Goal: Task Accomplishment & Management: Manage account settings

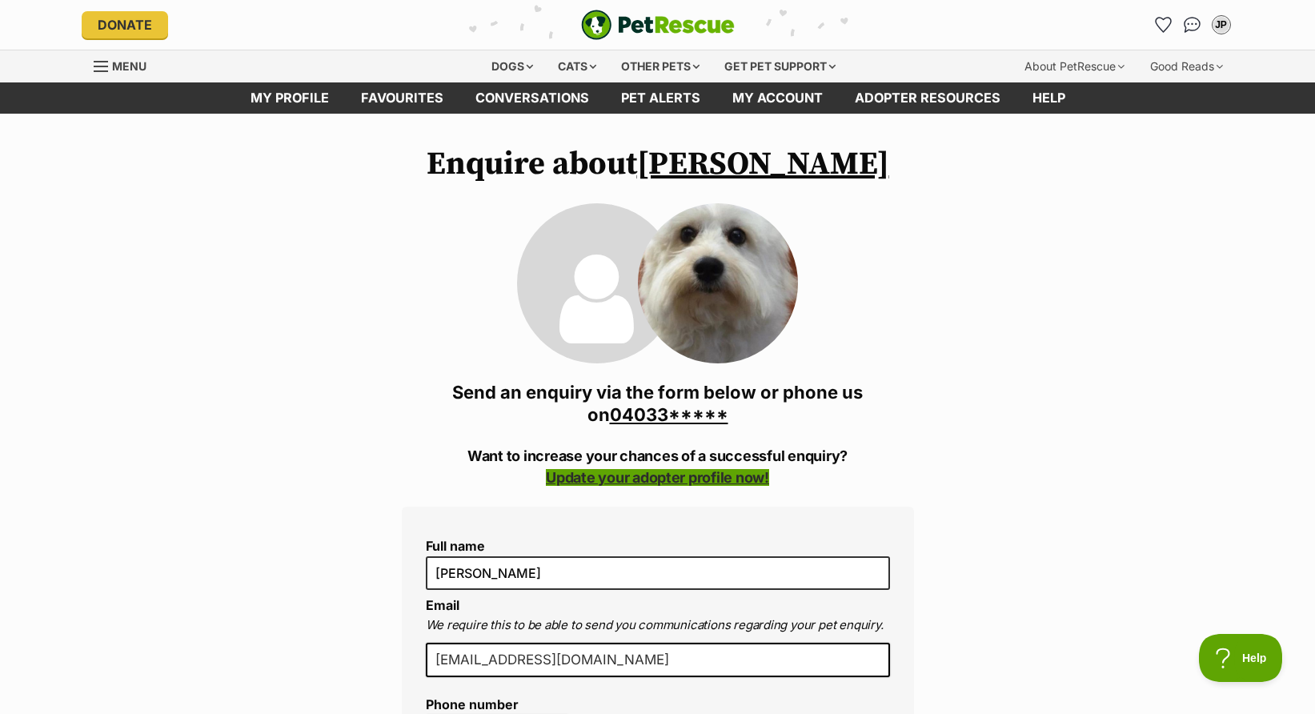
click at [652, 475] on link "Update your adopter profile now!" at bounding box center [657, 477] width 223 height 17
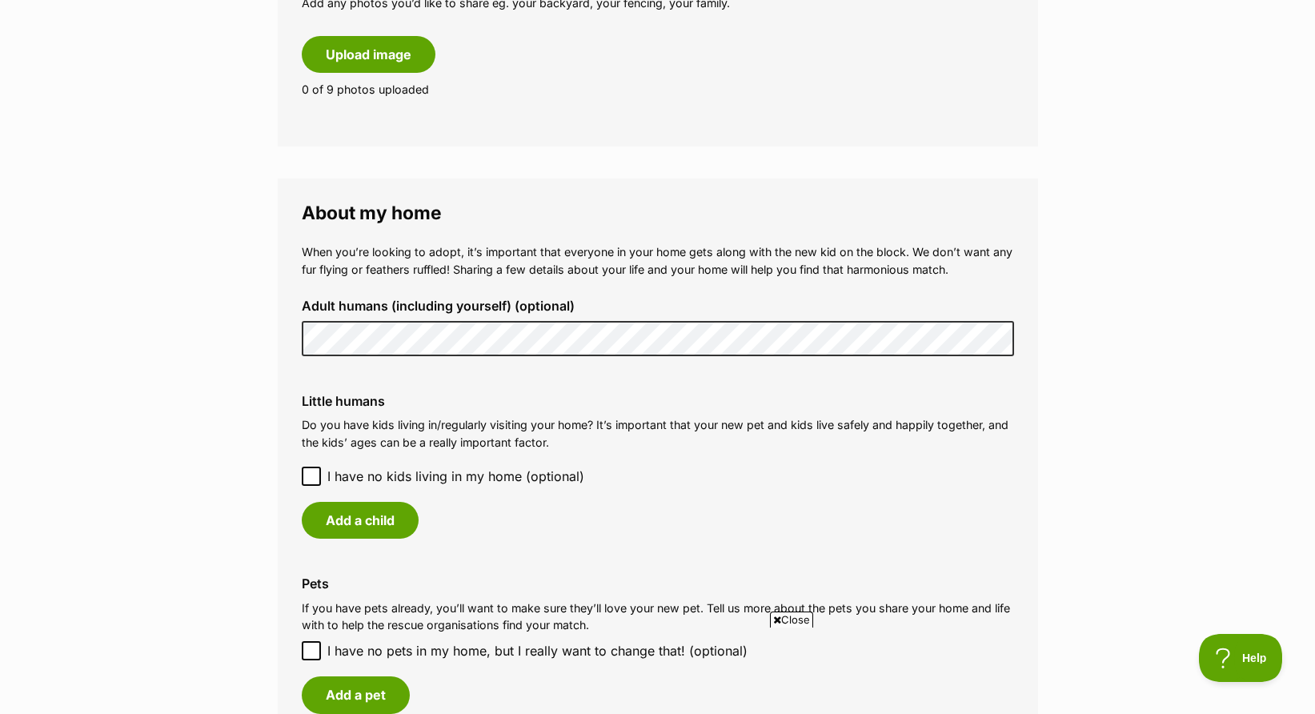
scroll to position [1041, 0]
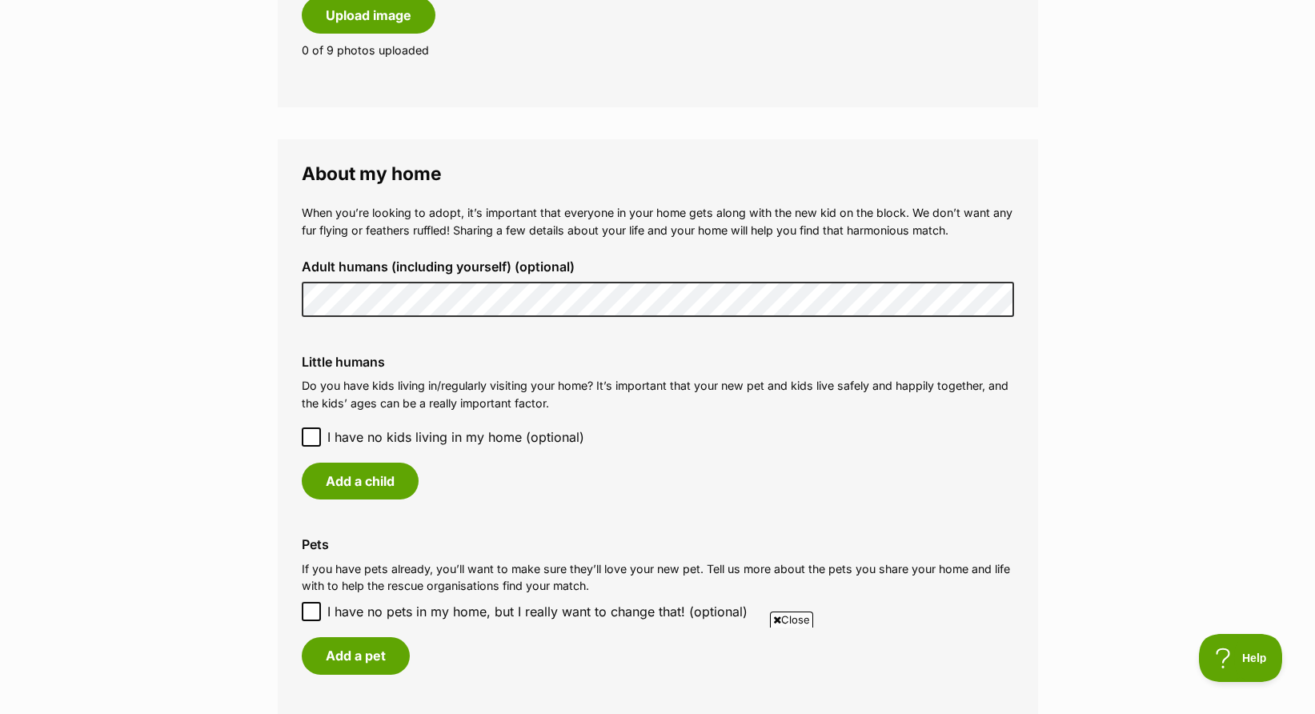
click at [309, 435] on icon at bounding box center [311, 436] width 11 height 11
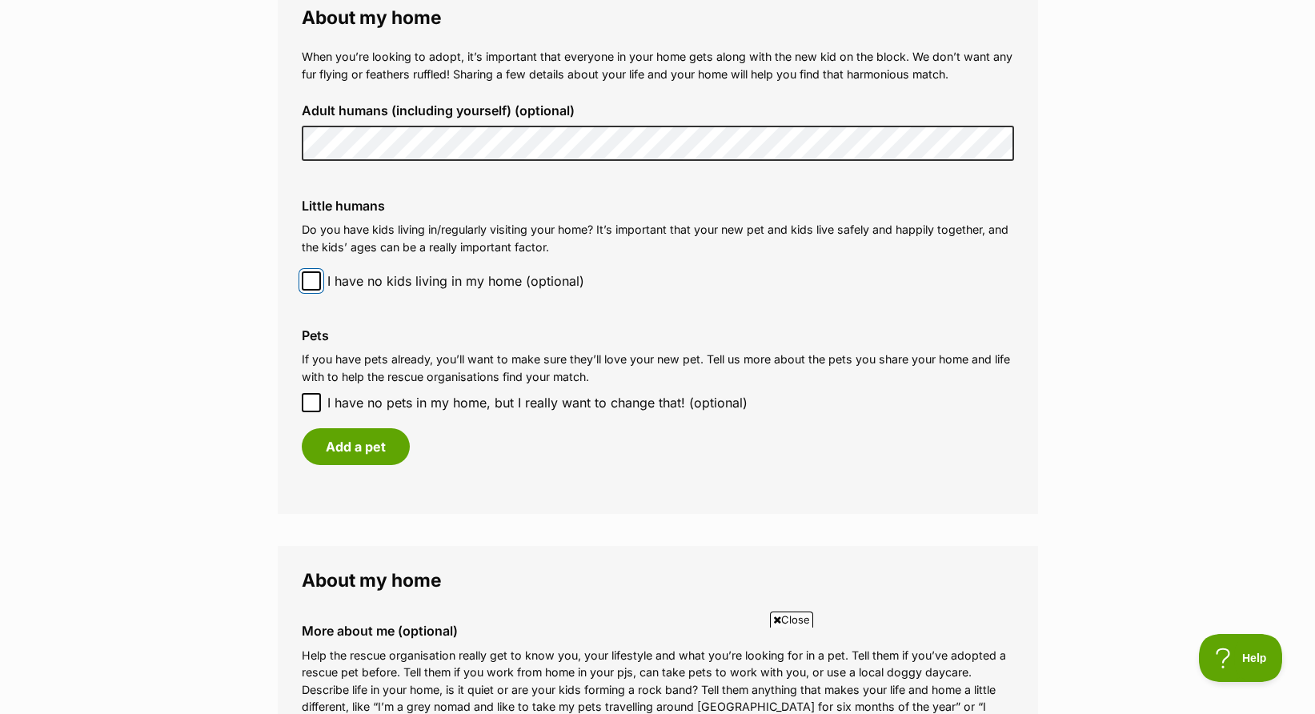
scroll to position [1201, 0]
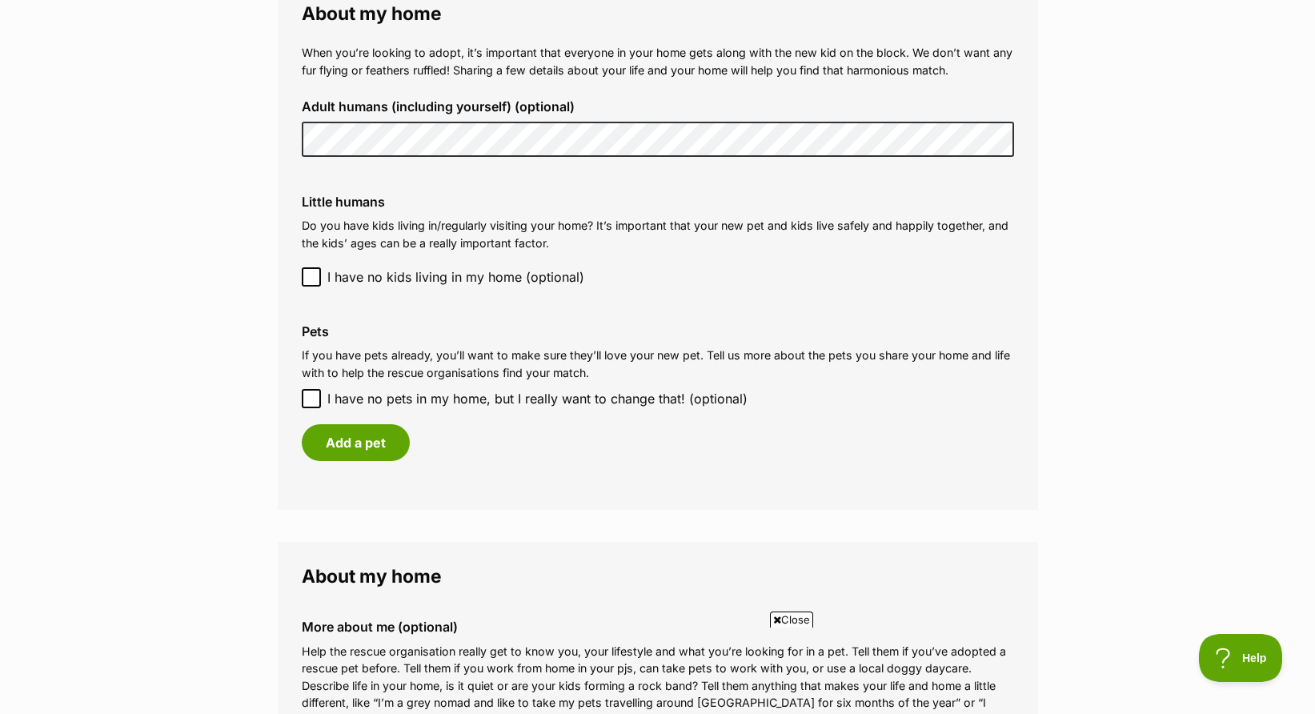
click at [315, 397] on icon at bounding box center [312, 398] width 10 height 7
click at [315, 397] on input "I have no pets in my home, but I really want to change that! (optional)" at bounding box center [311, 398] width 19 height 19
checkbox input "true"
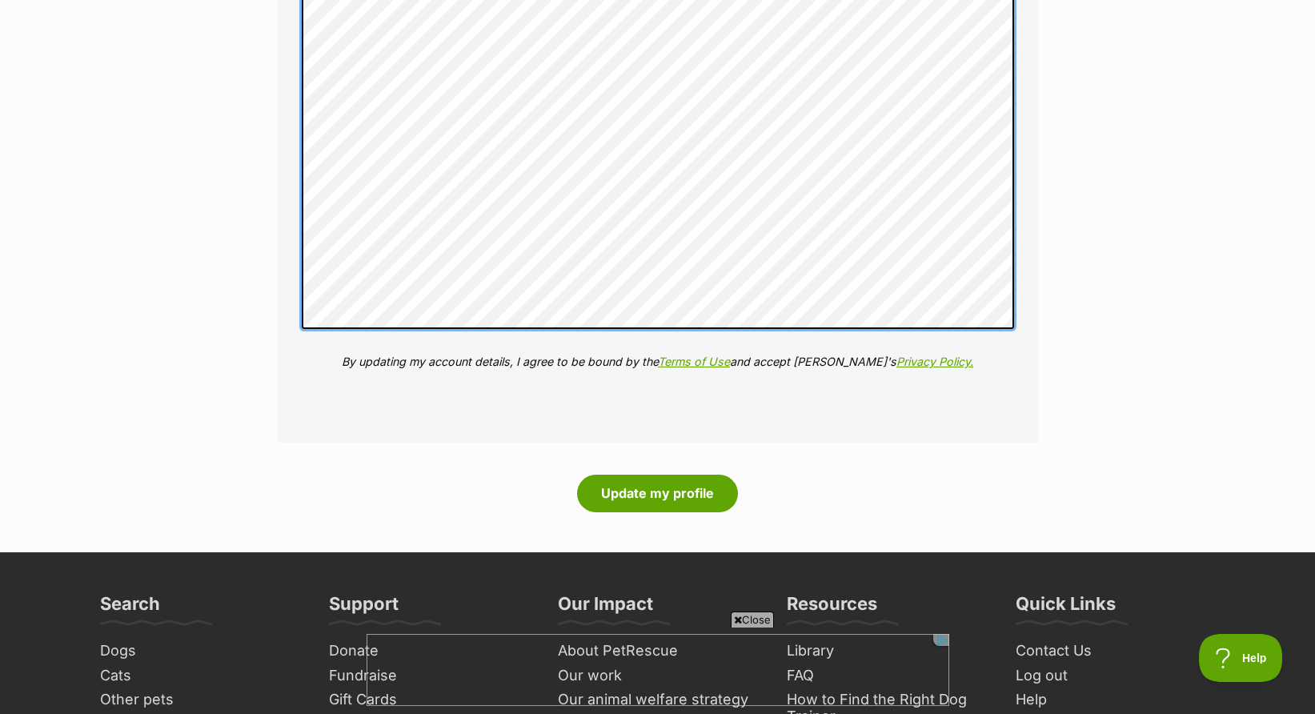
scroll to position [1921, 0]
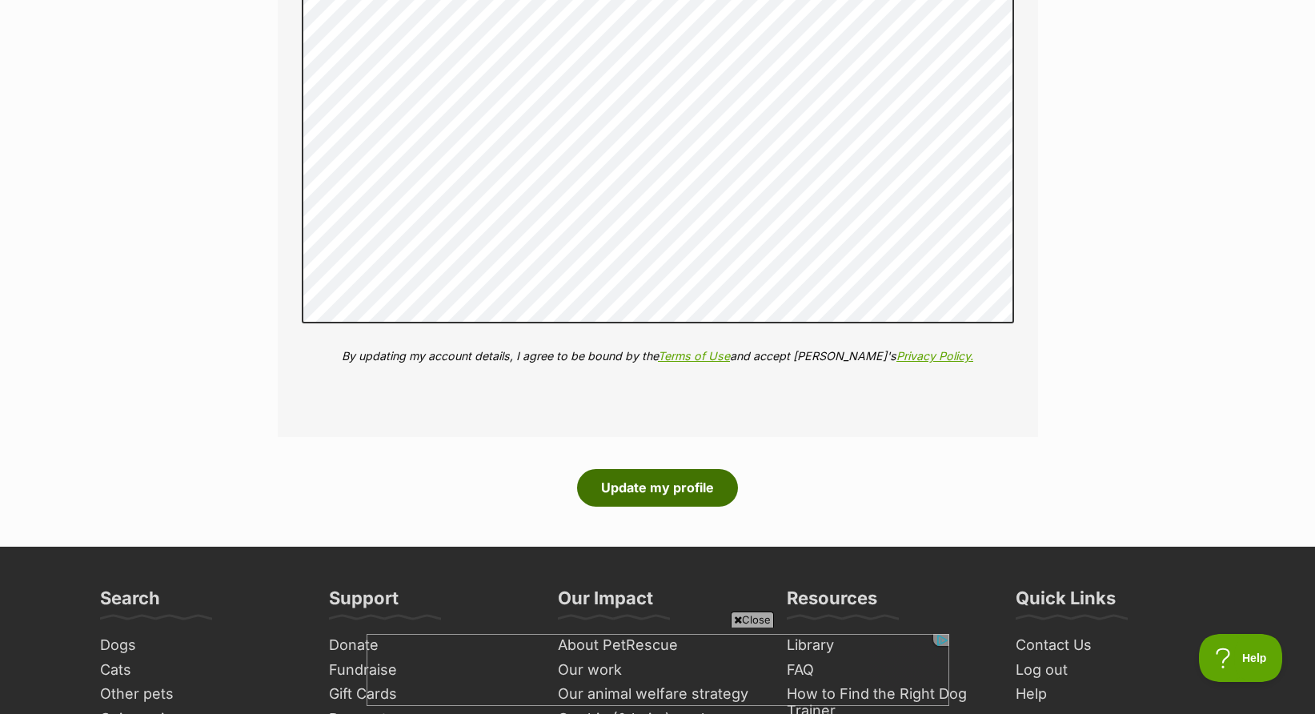
click at [647, 491] on button "Update my profile" at bounding box center [657, 487] width 161 height 37
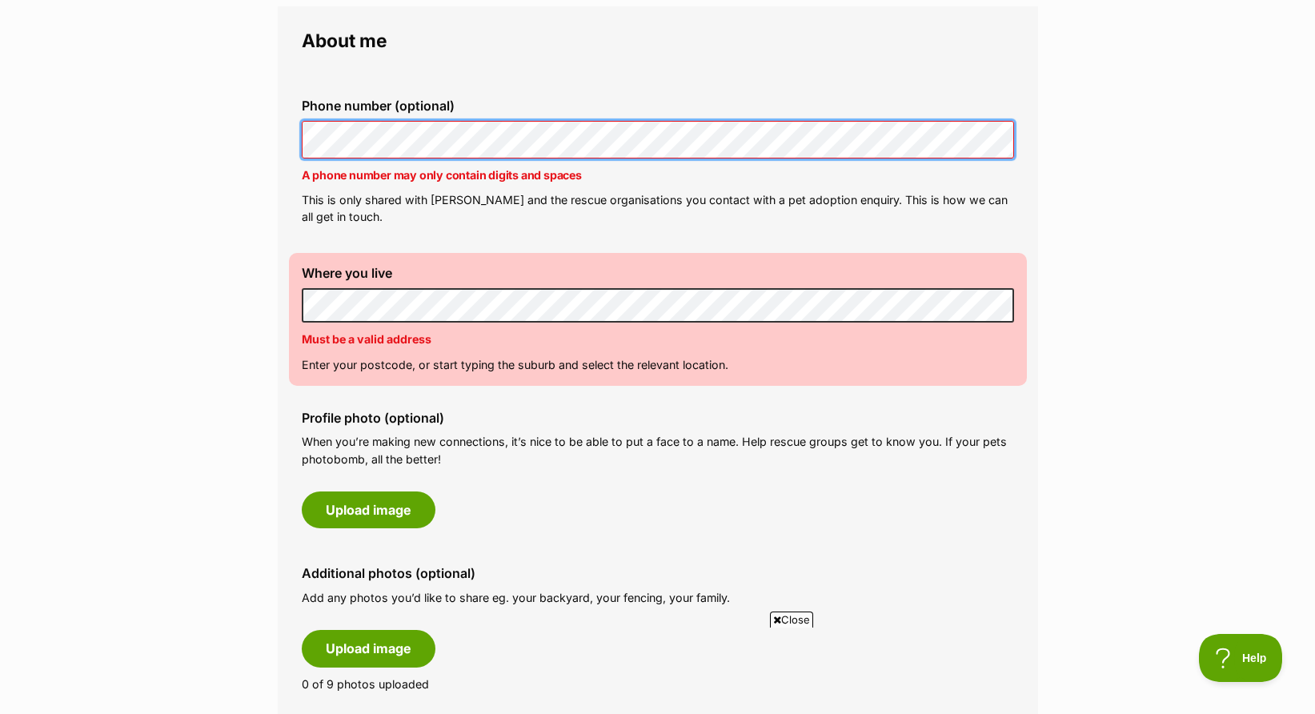
scroll to position [480, 0]
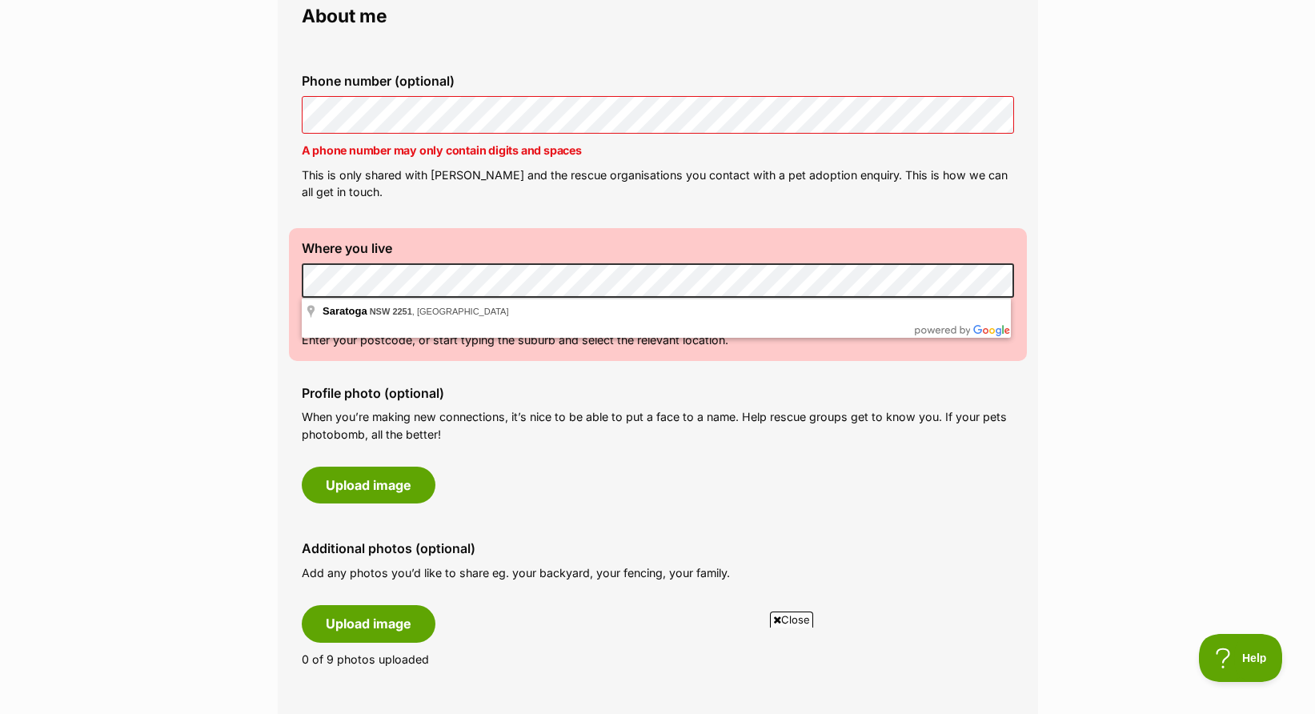
click at [290, 266] on div "Where you live Address line 1 (optional) Address line 2 (optional) Suburb (opti…" at bounding box center [658, 294] width 738 height 133
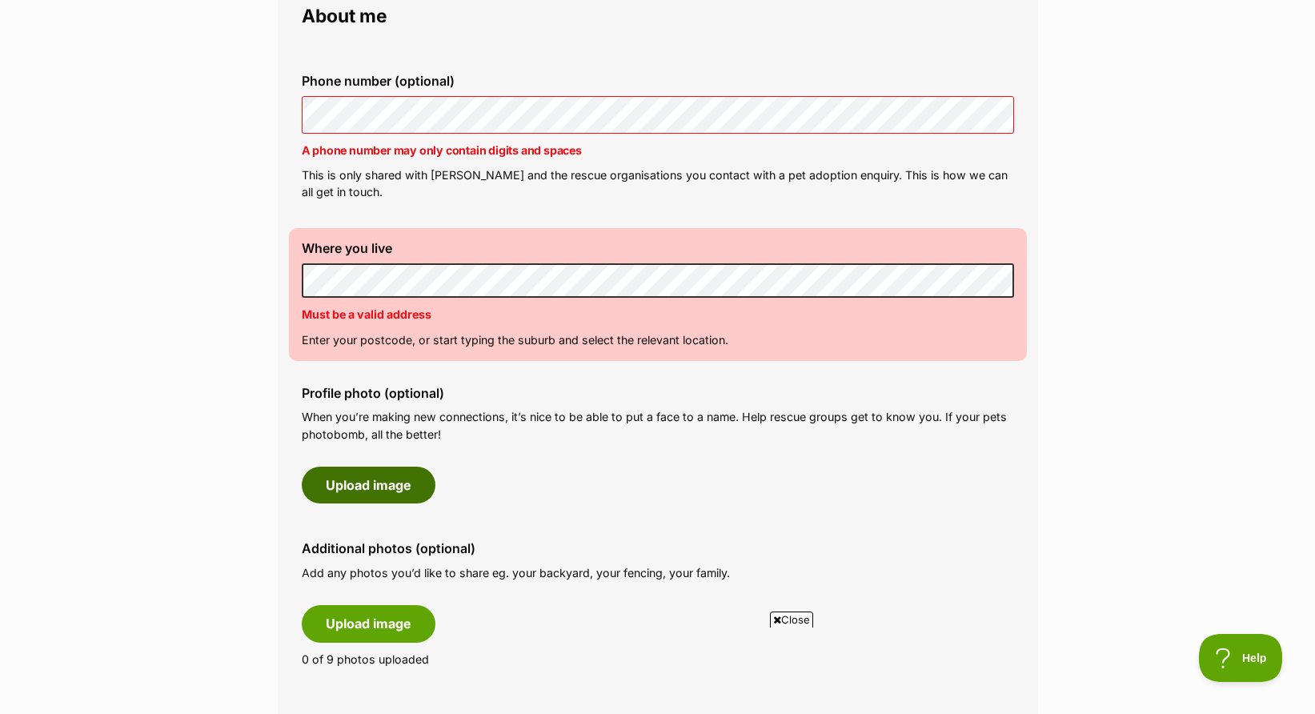
click at [399, 483] on button "Upload image" at bounding box center [369, 485] width 134 height 37
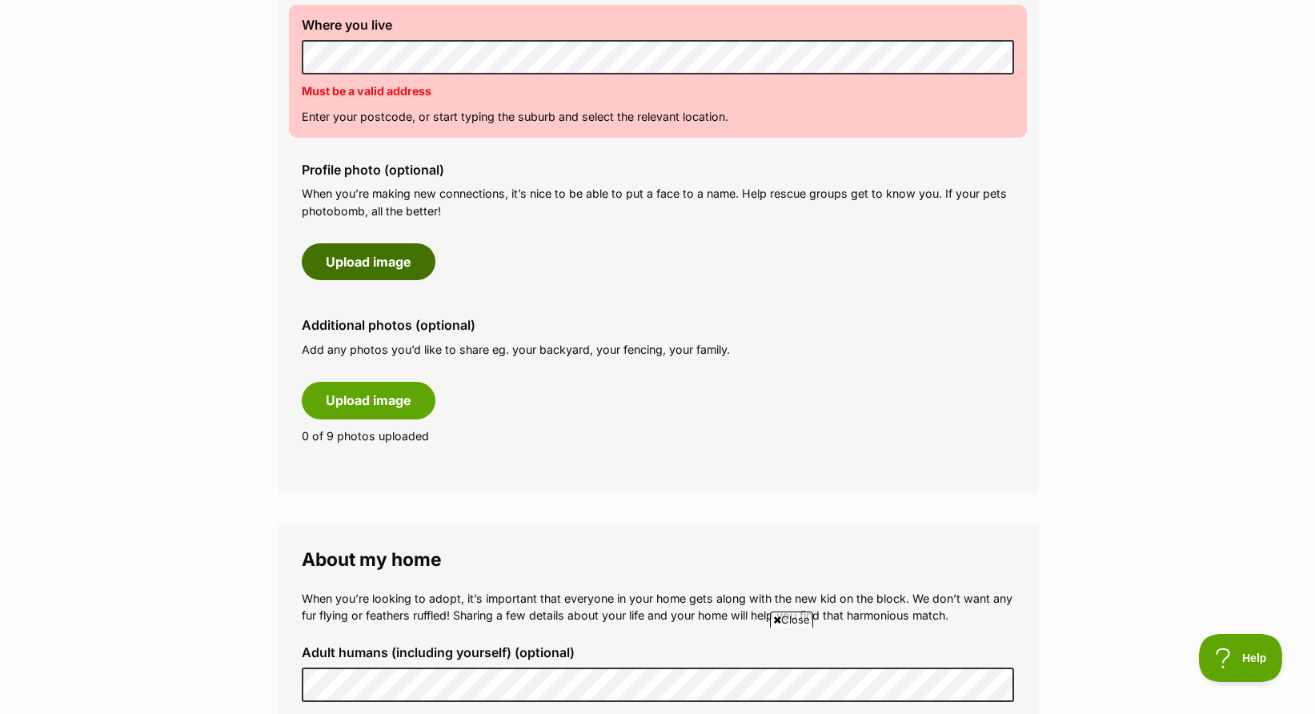
scroll to position [720, 0]
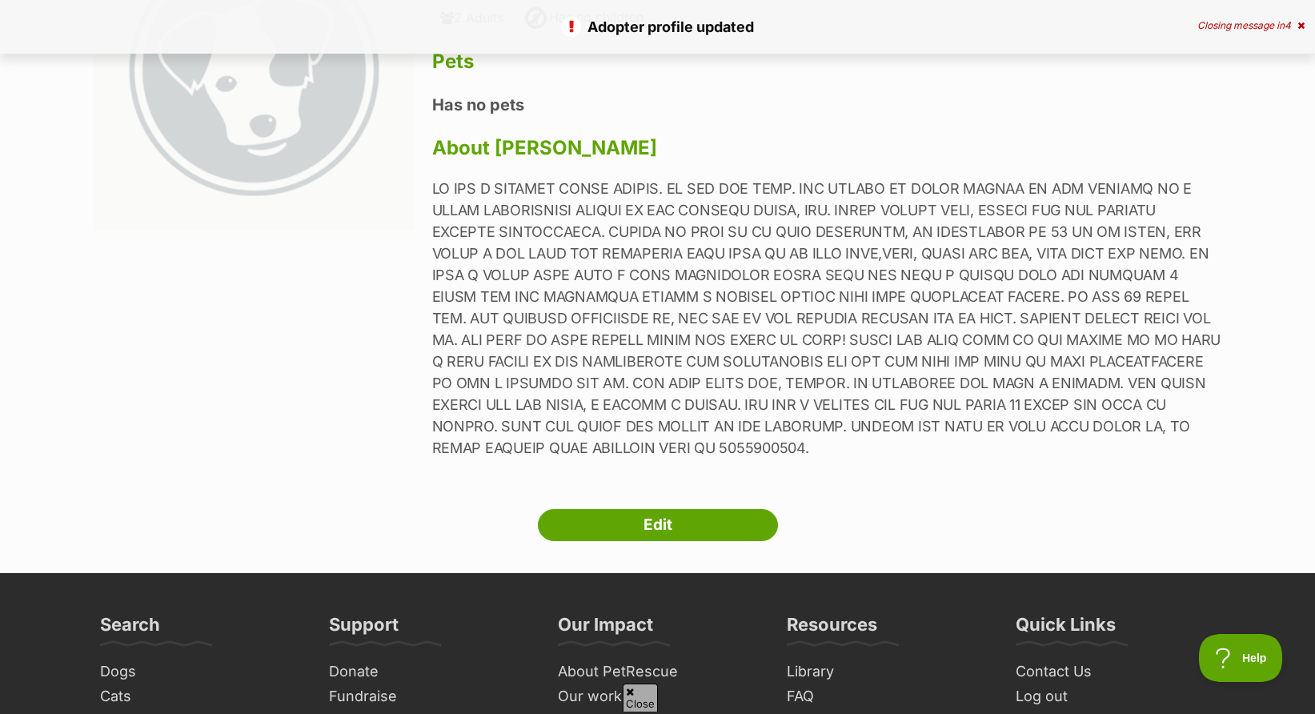
scroll to position [240, 0]
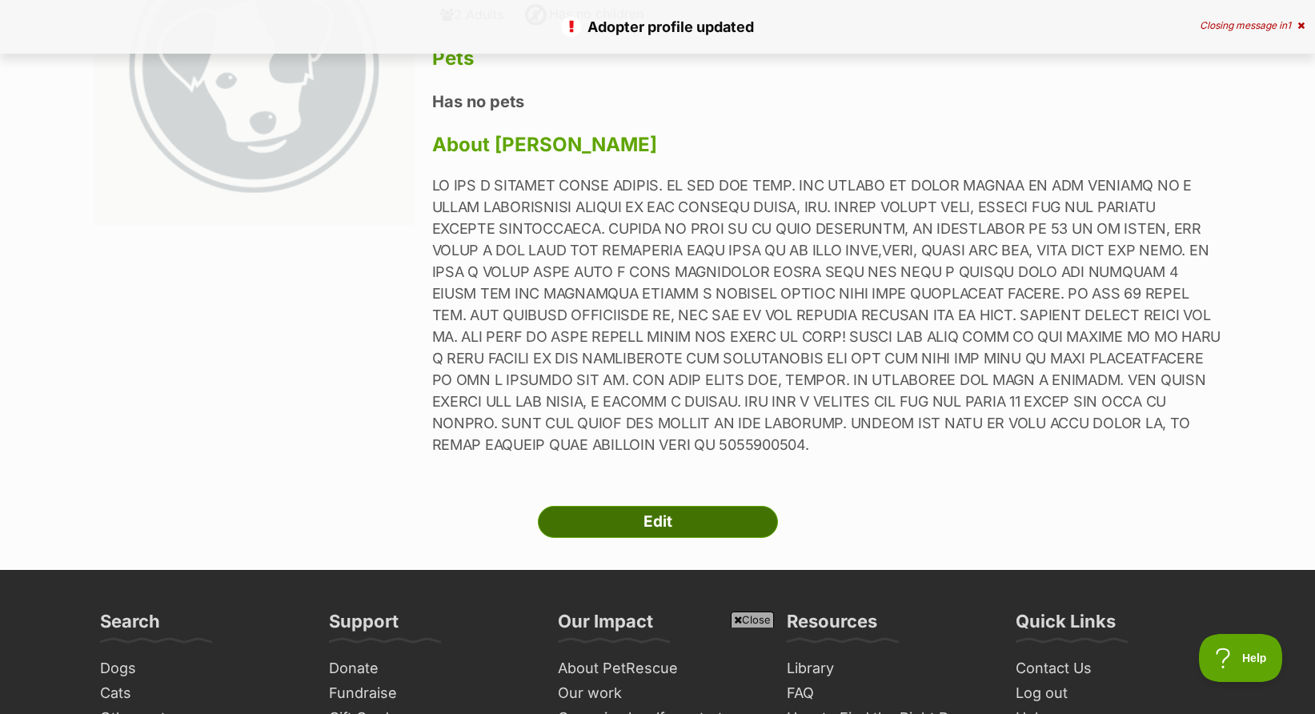
click at [671, 528] on link "Edit" at bounding box center [658, 522] width 240 height 32
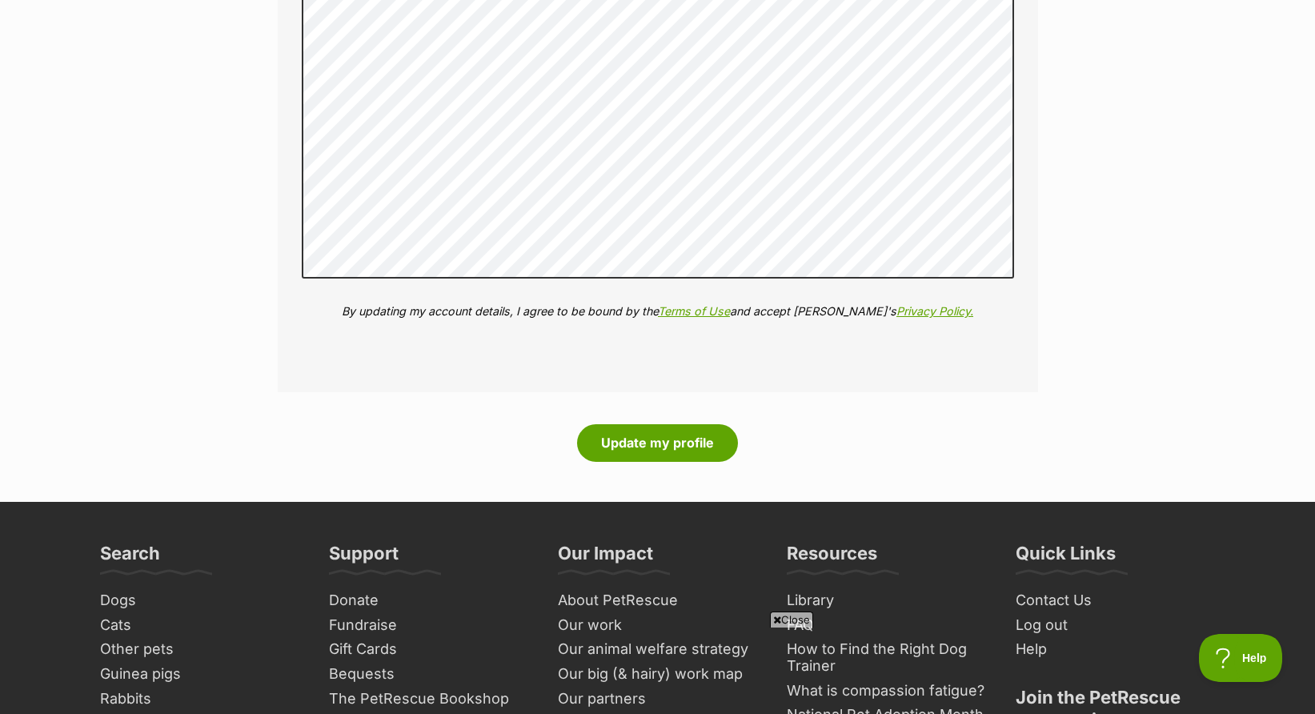
scroll to position [2081, 0]
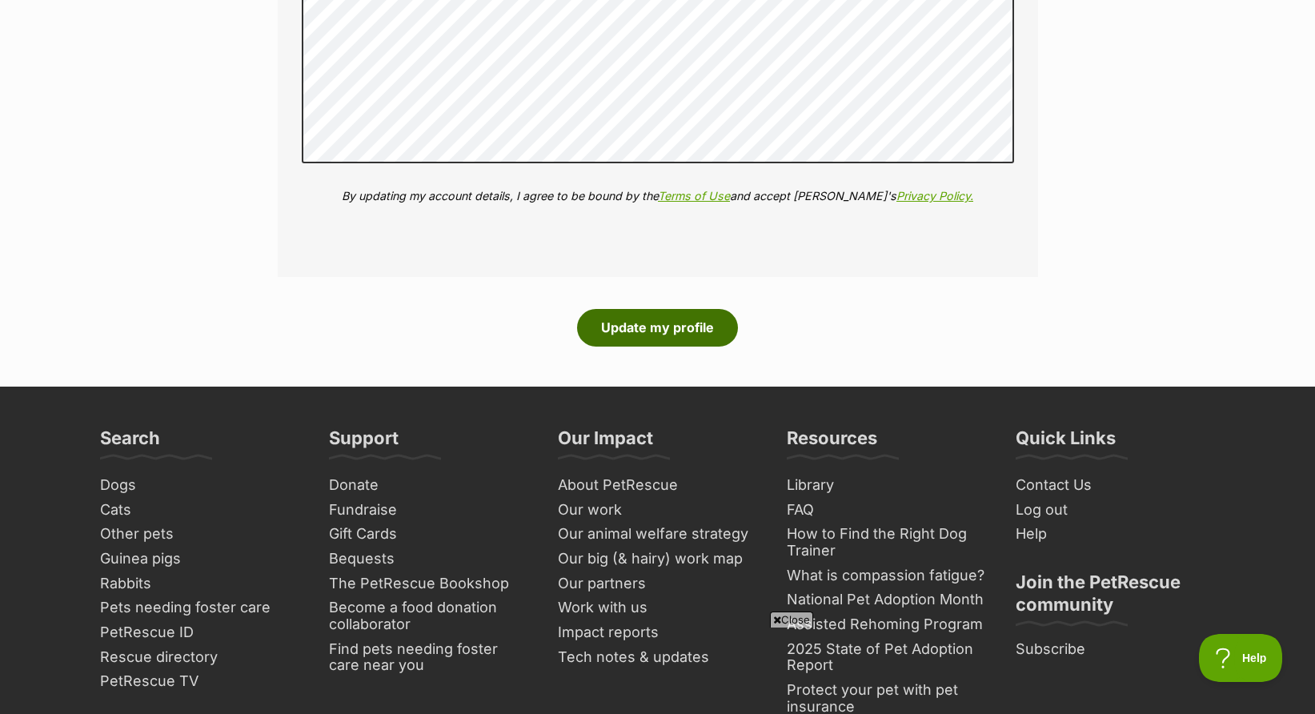
click at [660, 331] on button "Update my profile" at bounding box center [657, 327] width 161 height 37
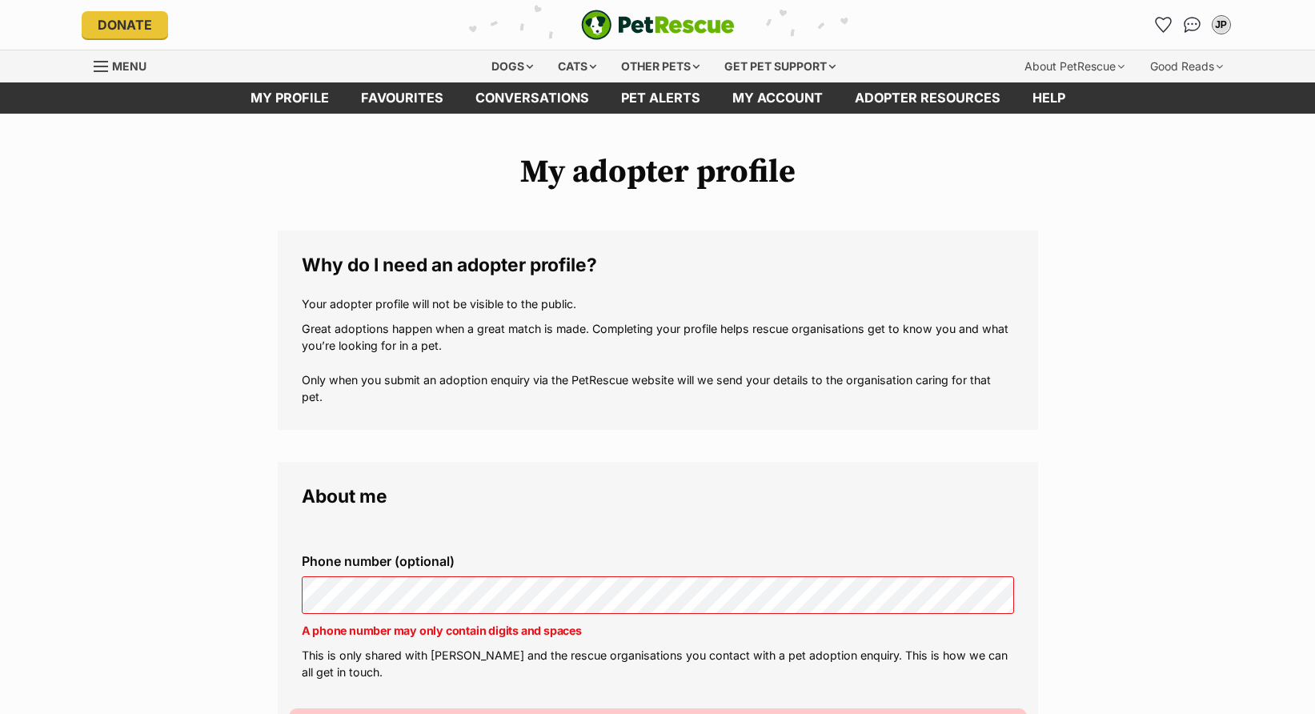
scroll to position [720, 0]
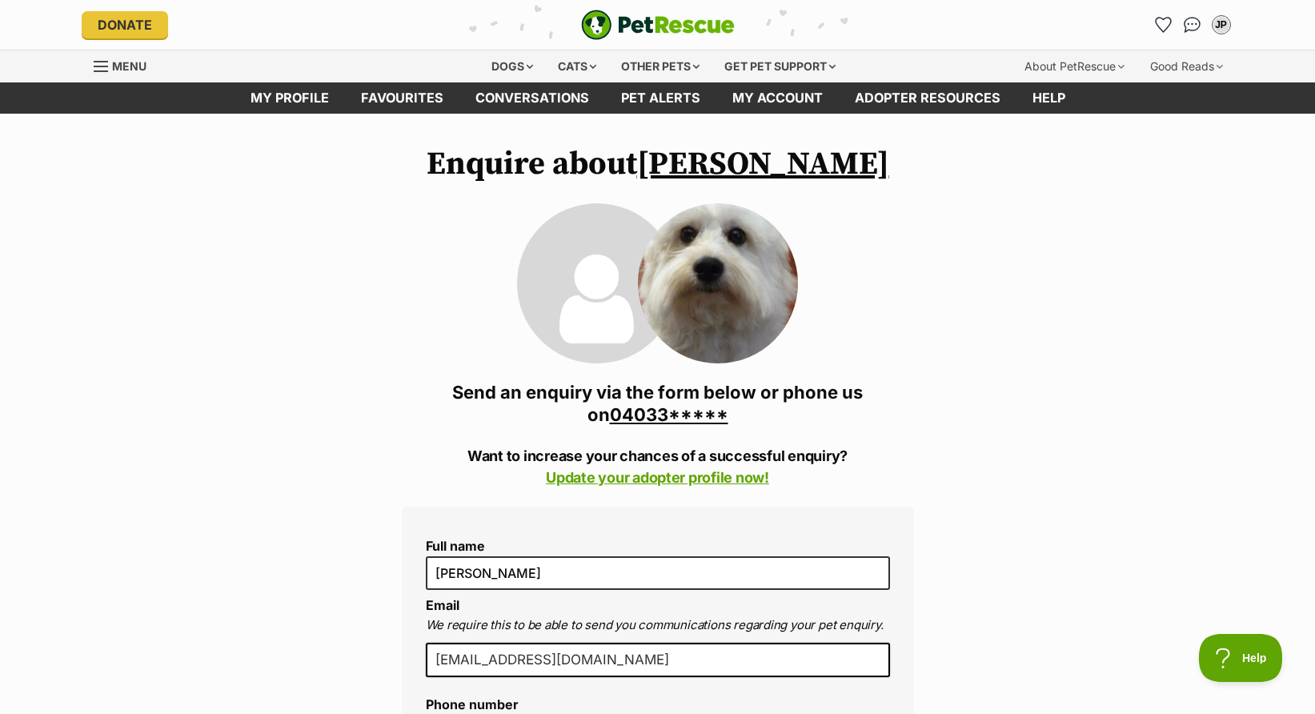
drag, startPoint x: 0, startPoint y: 0, endPoint x: 639, endPoint y: 416, distance: 762.4
click at [639, 416] on link "04033*****" at bounding box center [669, 414] width 118 height 21
